Goal: Information Seeking & Learning: Find specific fact

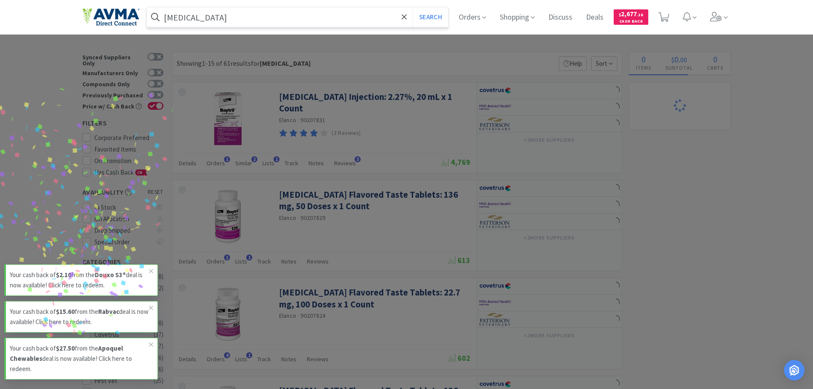
click at [216, 22] on input "[MEDICAL_DATA]" at bounding box center [298, 17] width 302 height 20
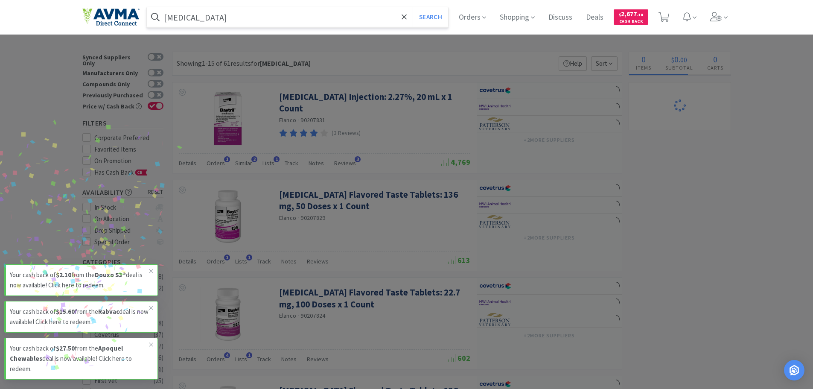
paste input "078929400"
click at [412, 7] on button "Search" at bounding box center [429, 17] width 35 height 20
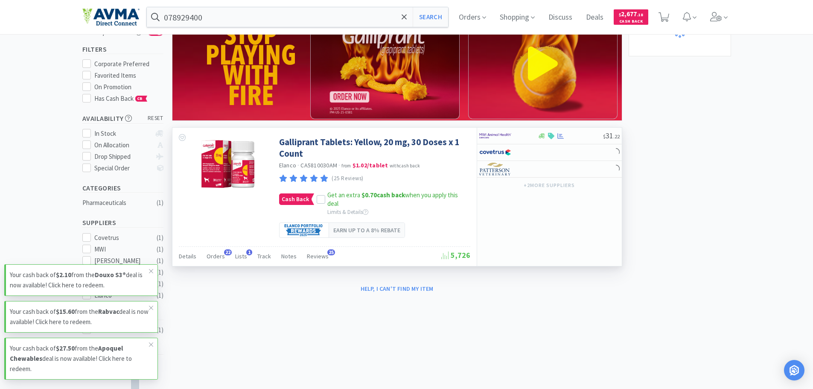
scroll to position [85, 0]
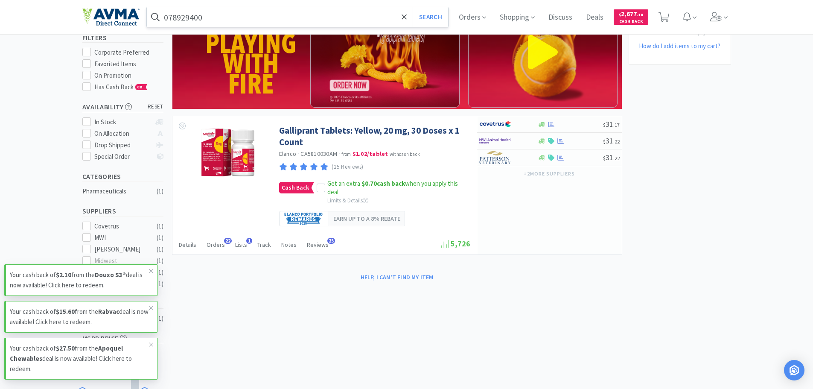
click at [200, 15] on input "078929400" at bounding box center [298, 17] width 302 height 20
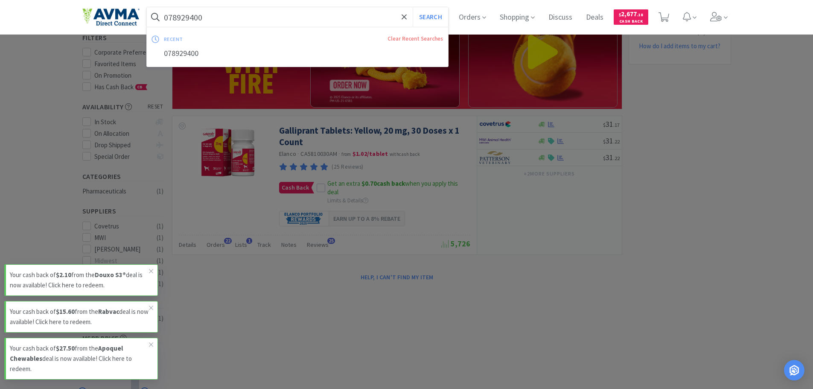
paste input "80465"
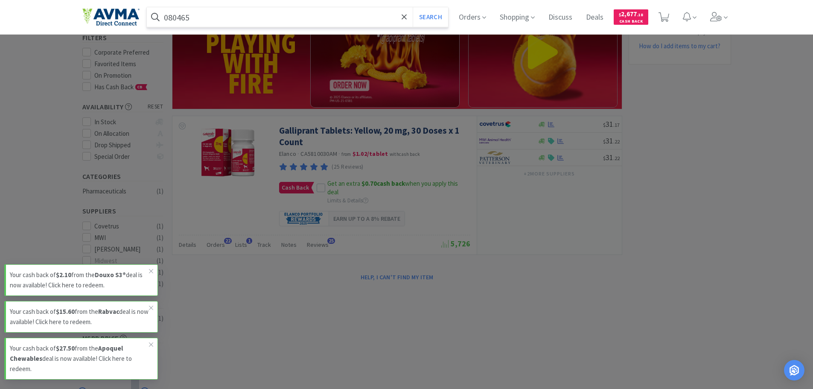
type input "080465"
click at [412, 7] on button "Search" at bounding box center [429, 17] width 35 height 20
